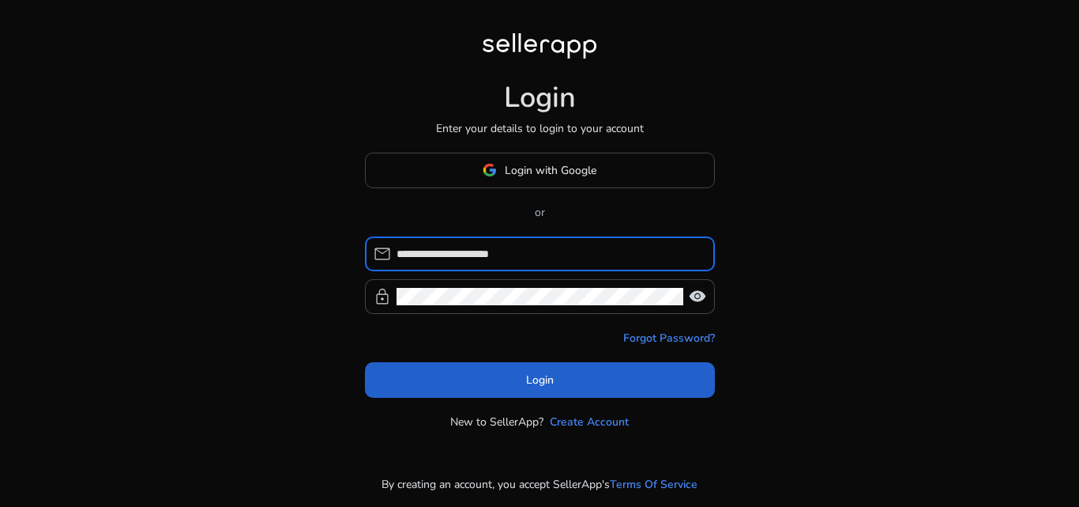
click at [544, 382] on span "Login" at bounding box center [540, 379] width 28 height 17
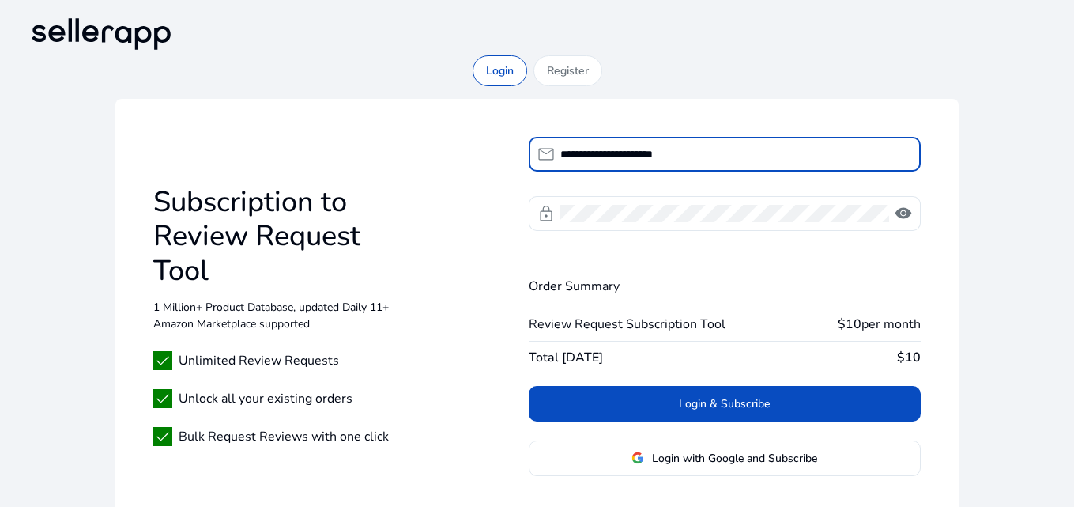
click at [649, 407] on span at bounding box center [725, 403] width 392 height 38
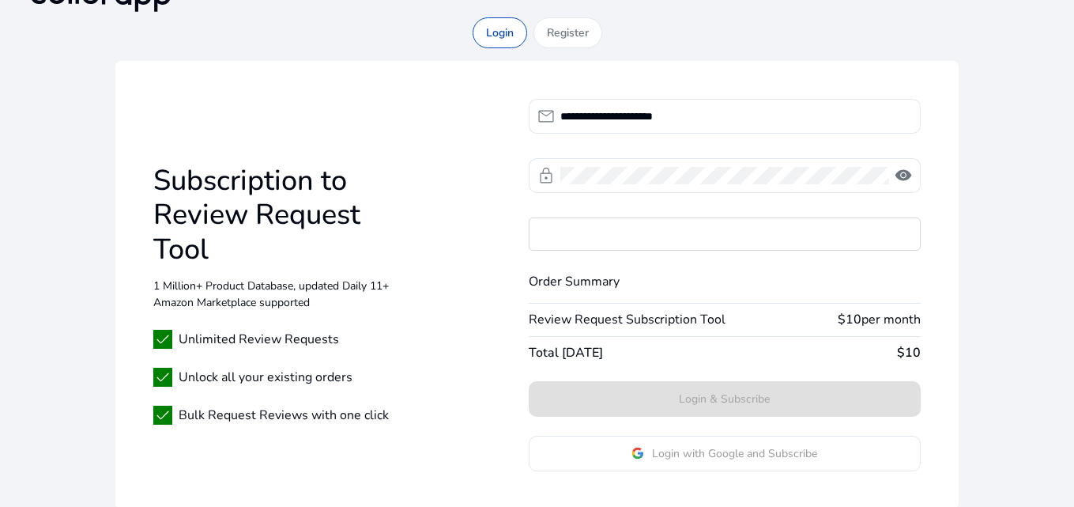
scroll to position [50, 0]
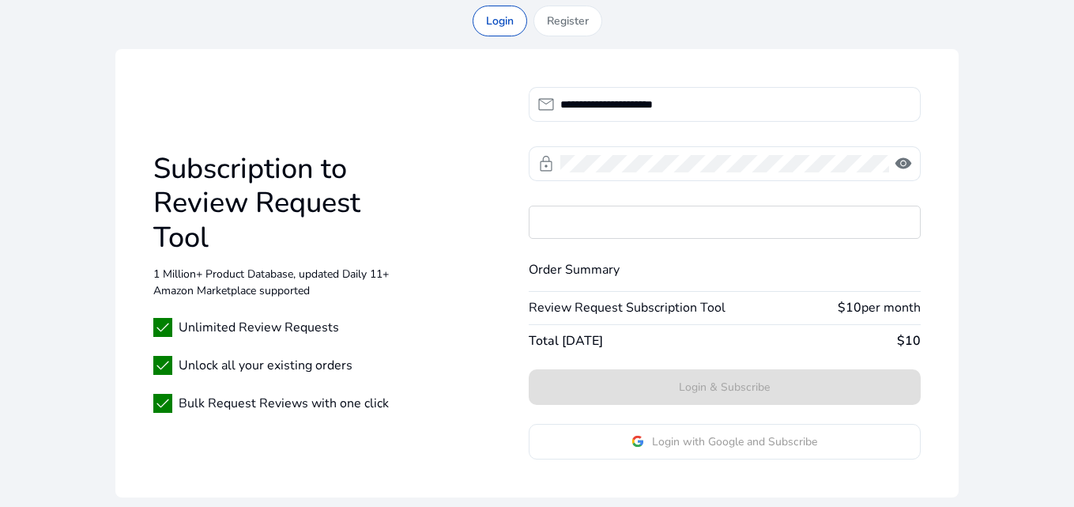
click at [947, 251] on div "**********" at bounding box center [536, 273] width 843 height 448
